Goal: Task Accomplishment & Management: Manage account settings

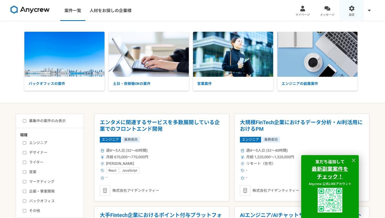
click at [352, 9] on div at bounding box center [352, 9] width 6 height 6
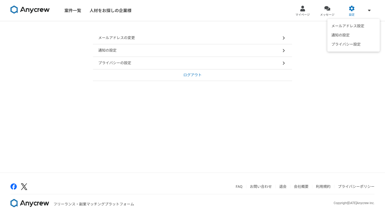
click at [372, 10] on span at bounding box center [369, 10] width 6 height 6
click at [298, 13] on span "マイページ" at bounding box center [303, 15] width 14 height 4
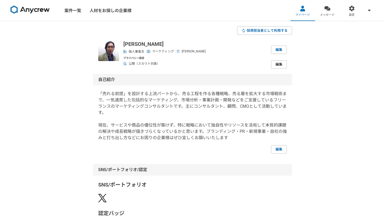
click at [277, 65] on link "編集" at bounding box center [279, 64] width 16 height 8
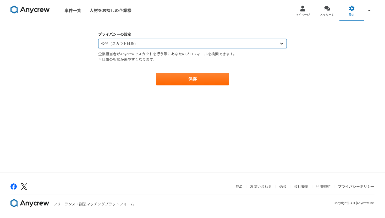
click at [281, 45] on select "公開（スカウト対象） 非公開（スカウト対象外）" at bounding box center [192, 43] width 189 height 9
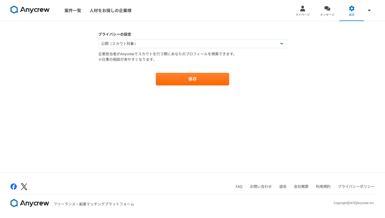
click at [185, 114] on div "プライバシーの設定 公開（スカウト対象） 非公開（スカウト対象外） 企業担当者がAnycrewでスカウトを行う際にあなたのプロフィールを検索できます。 ※仕事…" at bounding box center [192, 96] width 385 height 151
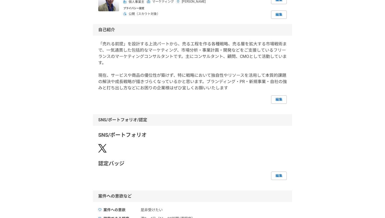
scroll to position [62, 0]
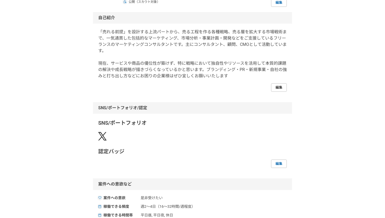
click at [278, 85] on link "編集" at bounding box center [279, 87] width 16 height 8
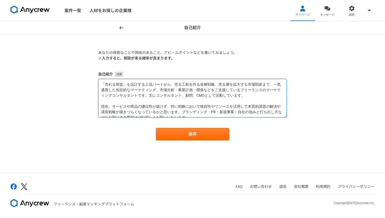
click at [105, 83] on textarea "「売れる前提」を設計する上流パートから、売る工程を作る各種戦略、売る層を拡大する市場戦術まで、一気通貫した包括的なマーケティング、市場分析・事業計画・開発など…" at bounding box center [192, 98] width 189 height 39
click at [124, 83] on textarea "売れる前提」を設計する上流パートから、売る工程を作る各種戦略、売る層を拡大する市場戦術まで、一気通貫した包括的なマーケティング、市場分析・事業計画・開発などを…" at bounding box center [192, 98] width 189 height 39
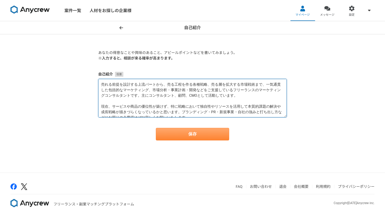
type textarea "売れる前提を設計する上流パートから、売る工程を作る各種戦略、売る層を拡大する市場戦術まで、一気通貫した包括的なマーケティング、市場分析・事業計画・開発などをご…"
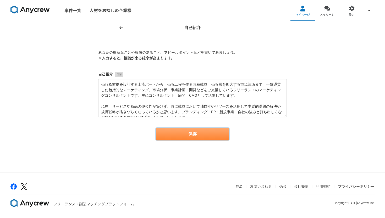
click at [191, 135] on button "保存" at bounding box center [192, 134] width 73 height 13
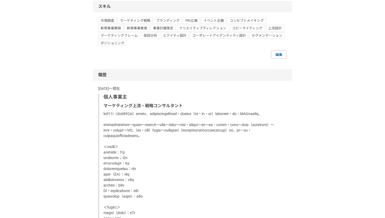
scroll to position [437, 0]
